Goal: Information Seeking & Learning: Find specific fact

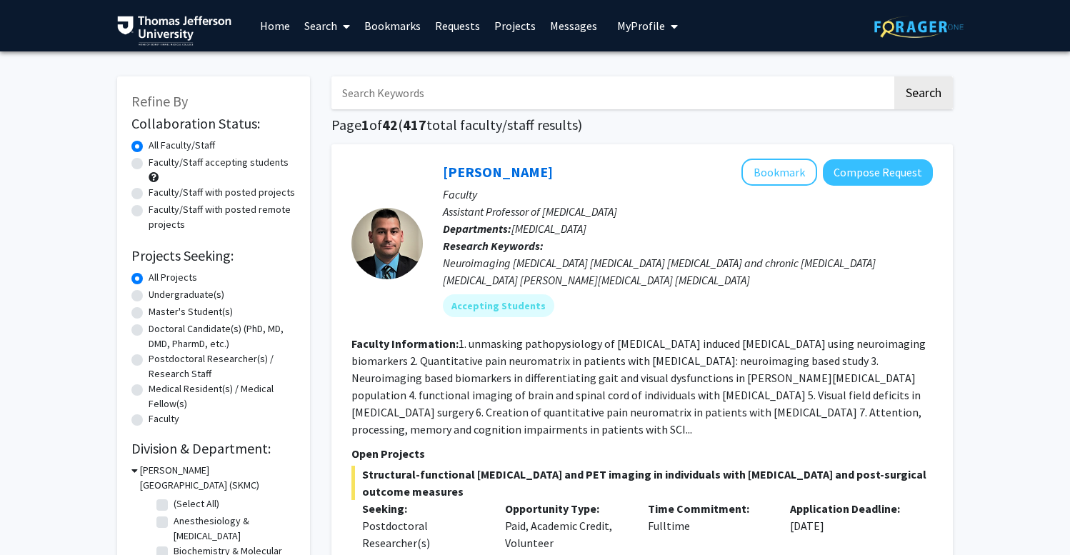
click at [422, 102] on input "Search Keywords" at bounding box center [612, 92] width 561 height 33
type input "card"
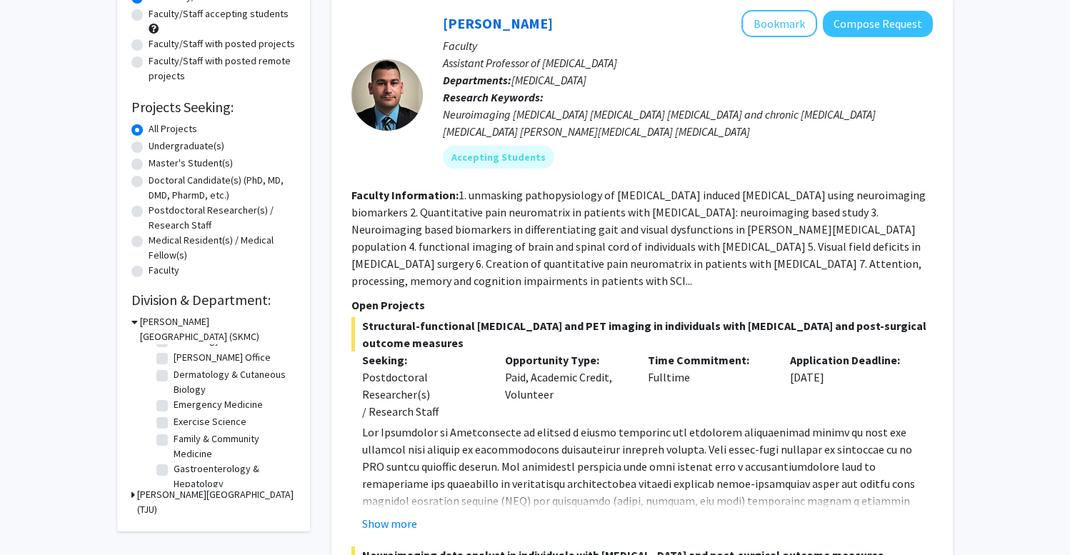
scroll to position [74, 0]
click at [180, 364] on label "Cardiology" at bounding box center [197, 359] width 46 height 15
click at [180, 361] on input "Cardiology" at bounding box center [178, 356] width 9 height 9
checkbox input "true"
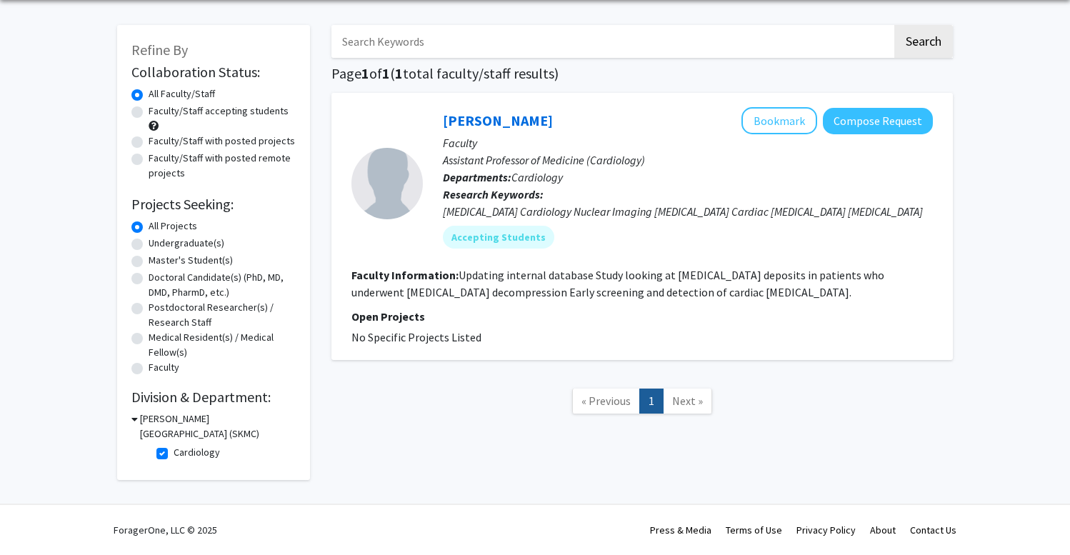
scroll to position [54, 0]
click at [182, 454] on label "Cardiology" at bounding box center [197, 452] width 46 height 15
click at [182, 454] on input "Cardiology" at bounding box center [178, 449] width 9 height 9
checkbox input "false"
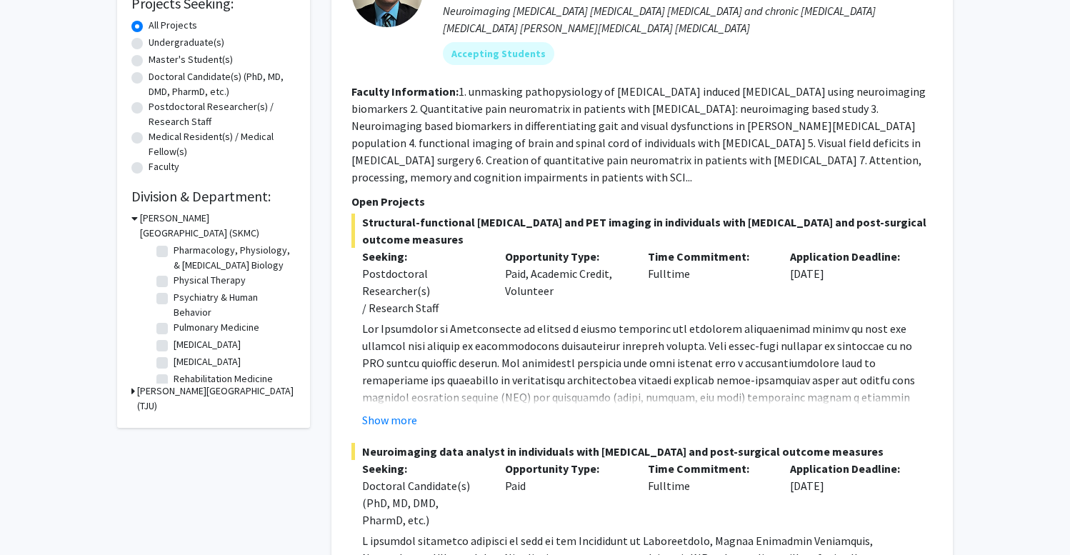
scroll to position [495, 0]
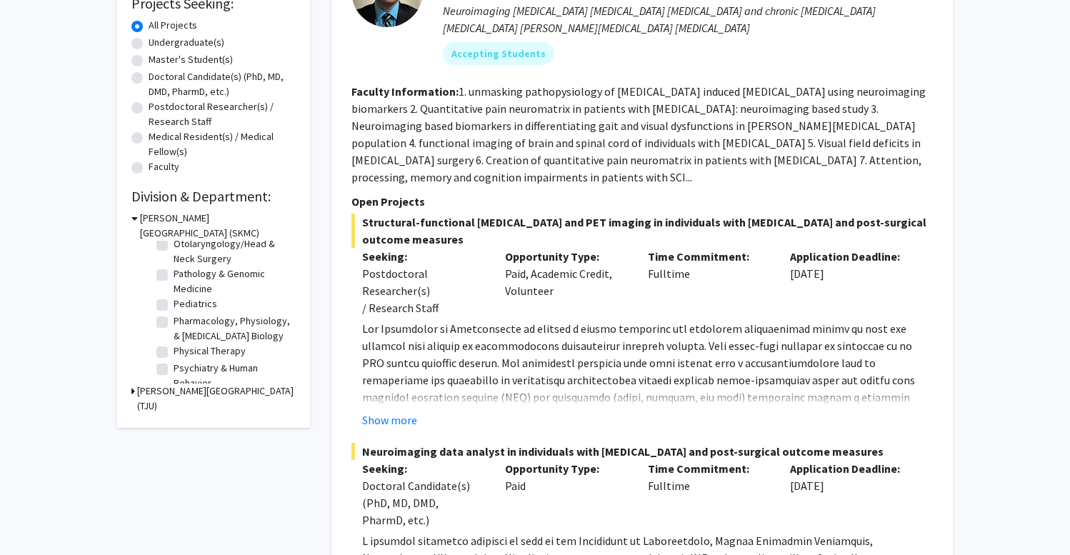
click at [174, 312] on label "Pediatrics" at bounding box center [196, 304] width 44 height 15
click at [174, 306] on input "Pediatrics" at bounding box center [178, 301] width 9 height 9
checkbox input "true"
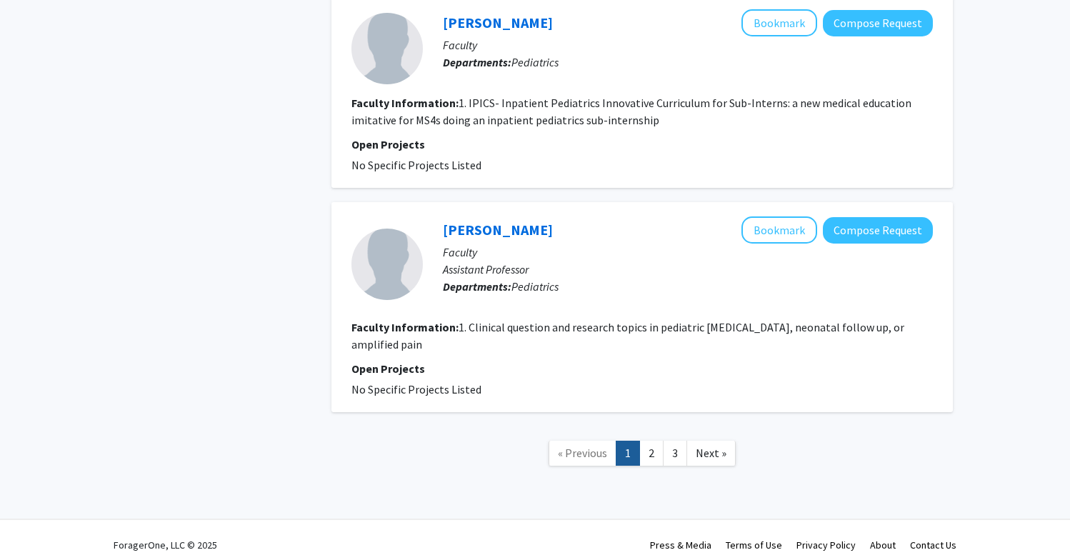
scroll to position [3038, 0]
click at [647, 442] on link "2" at bounding box center [652, 454] width 24 height 25
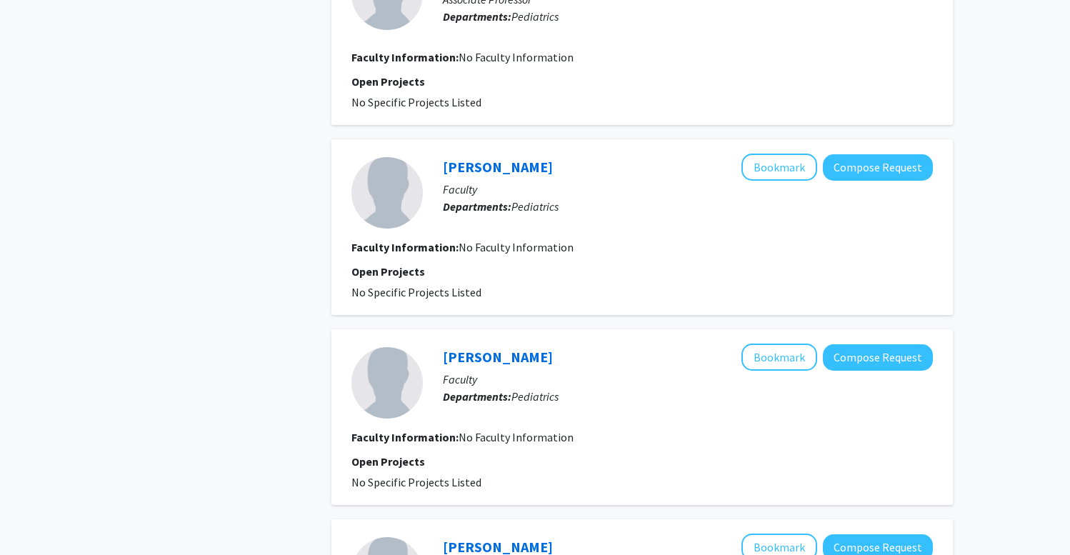
scroll to position [1180, 0]
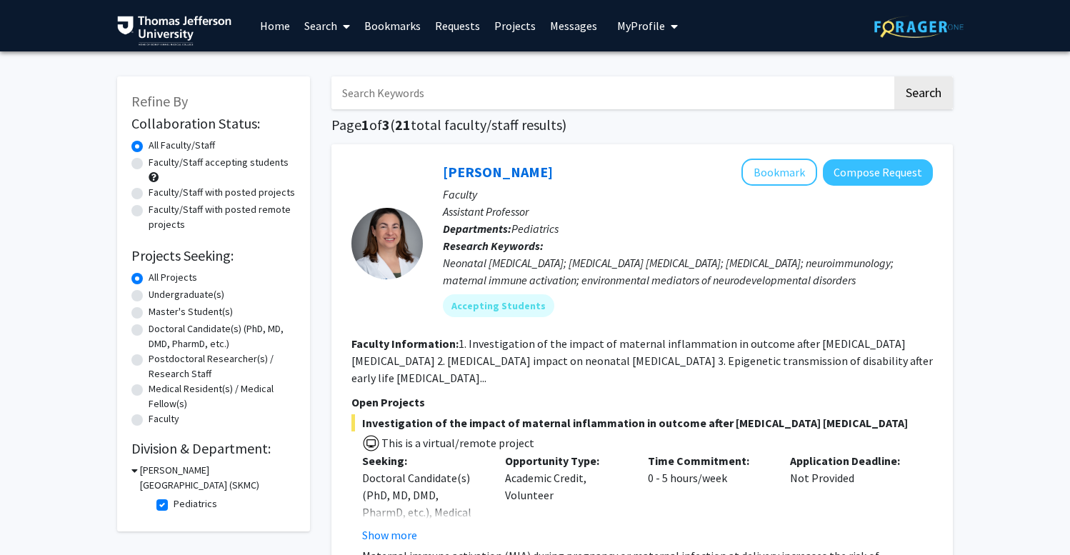
click at [495, 89] on input "Search Keywords" at bounding box center [612, 92] width 561 height 33
type input "outcomes"
click at [174, 510] on label "Pediatrics" at bounding box center [196, 504] width 44 height 15
click at [174, 506] on input "Pediatrics" at bounding box center [178, 501] width 9 height 9
checkbox input "false"
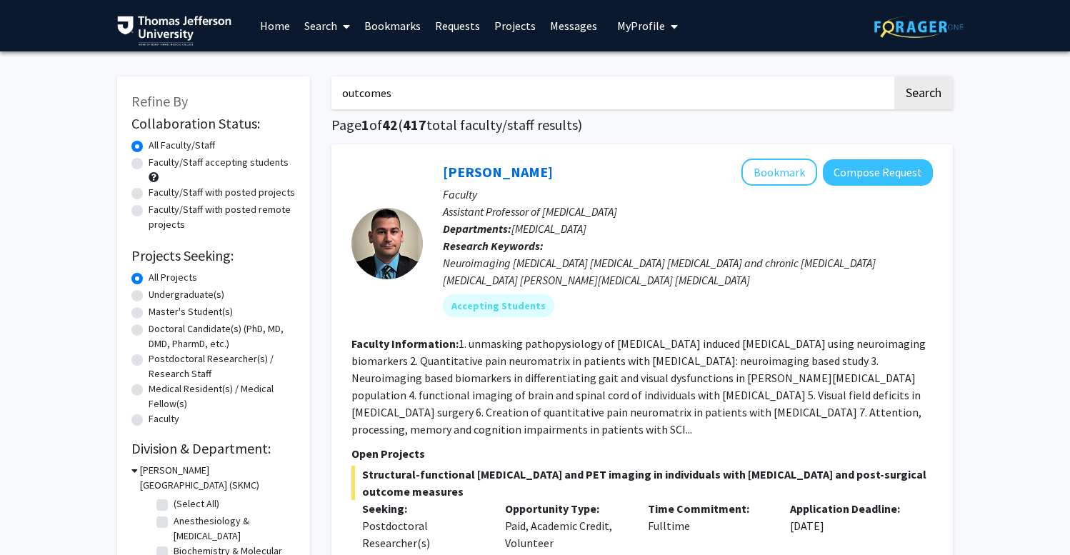
click at [474, 104] on input "outcomes" at bounding box center [612, 92] width 561 height 33
type input "outcome"
click at [923, 95] on button "Search" at bounding box center [924, 92] width 59 height 33
